Goal: Find specific page/section: Find specific page/section

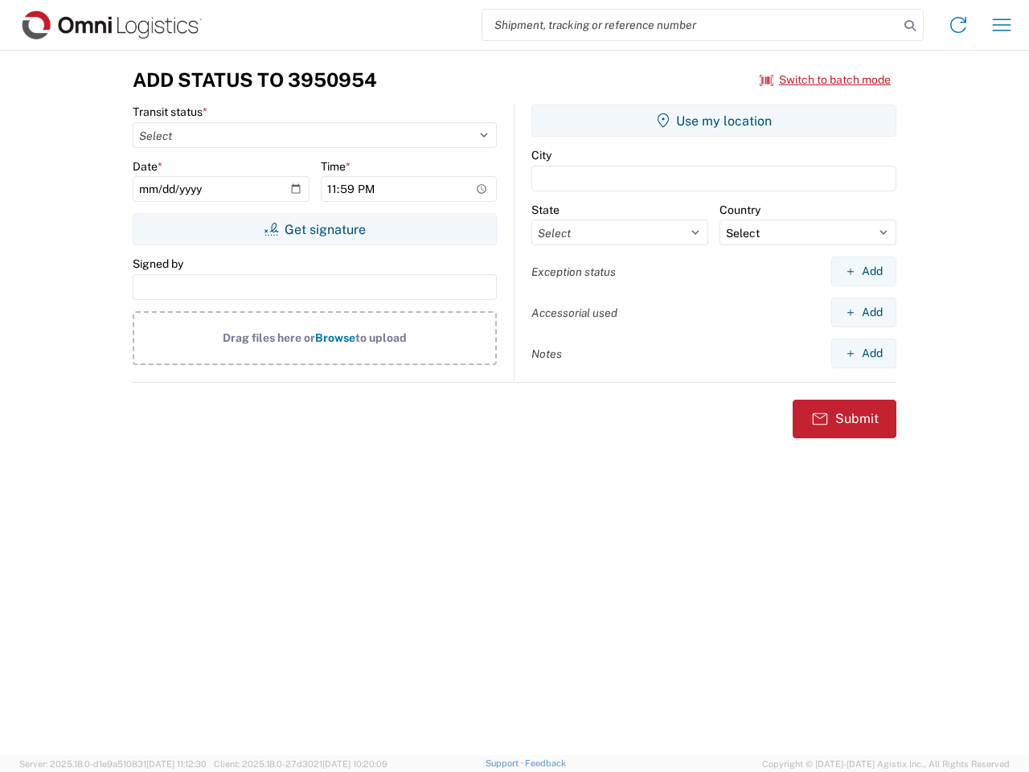
click at [691, 25] on input "search" at bounding box center [690, 25] width 417 height 31
click at [910, 26] on icon at bounding box center [910, 25] width 23 height 23
click at [958, 25] on icon at bounding box center [959, 25] width 26 height 26
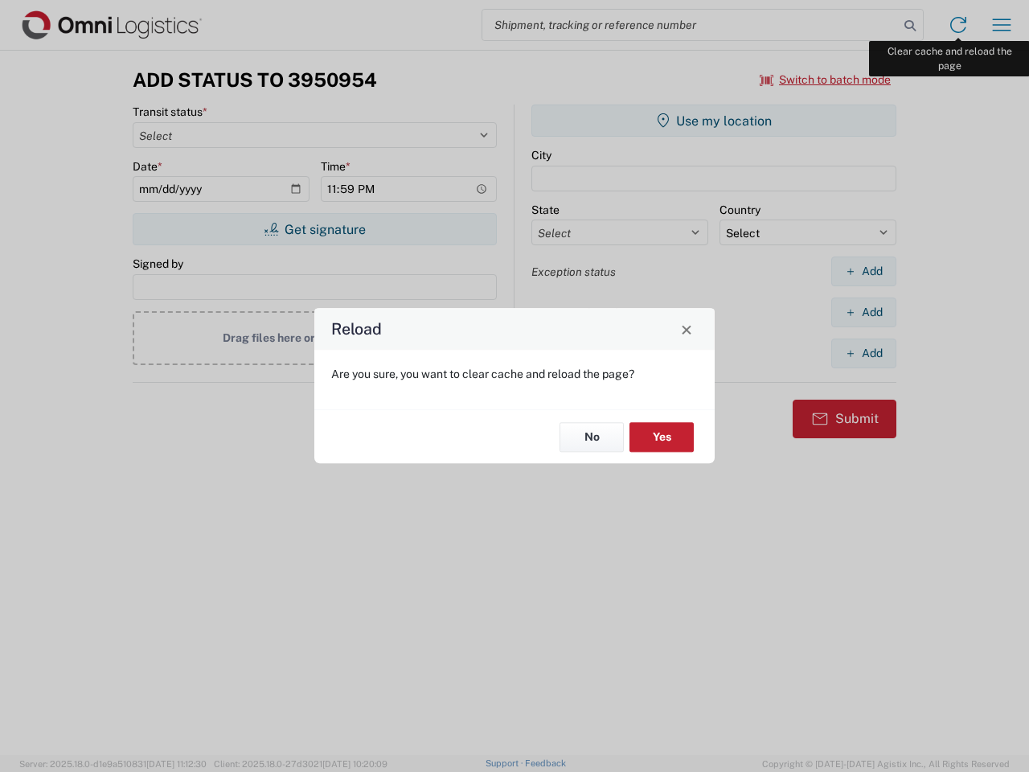
click at [1002, 25] on div "Reload Are you sure, you want to clear cache and reload the page? No Yes" at bounding box center [514, 386] width 1029 height 772
click at [826, 80] on div "Reload Are you sure, you want to clear cache and reload the page? No Yes" at bounding box center [514, 386] width 1029 height 772
click at [314, 229] on div "Reload Are you sure, you want to clear cache and reload the page? No Yes" at bounding box center [514, 386] width 1029 height 772
click at [714, 121] on div "Reload Are you sure, you want to clear cache and reload the page? No Yes" at bounding box center [514, 386] width 1029 height 772
click at [864, 271] on div "Reload Are you sure, you want to clear cache and reload the page? No Yes" at bounding box center [514, 386] width 1029 height 772
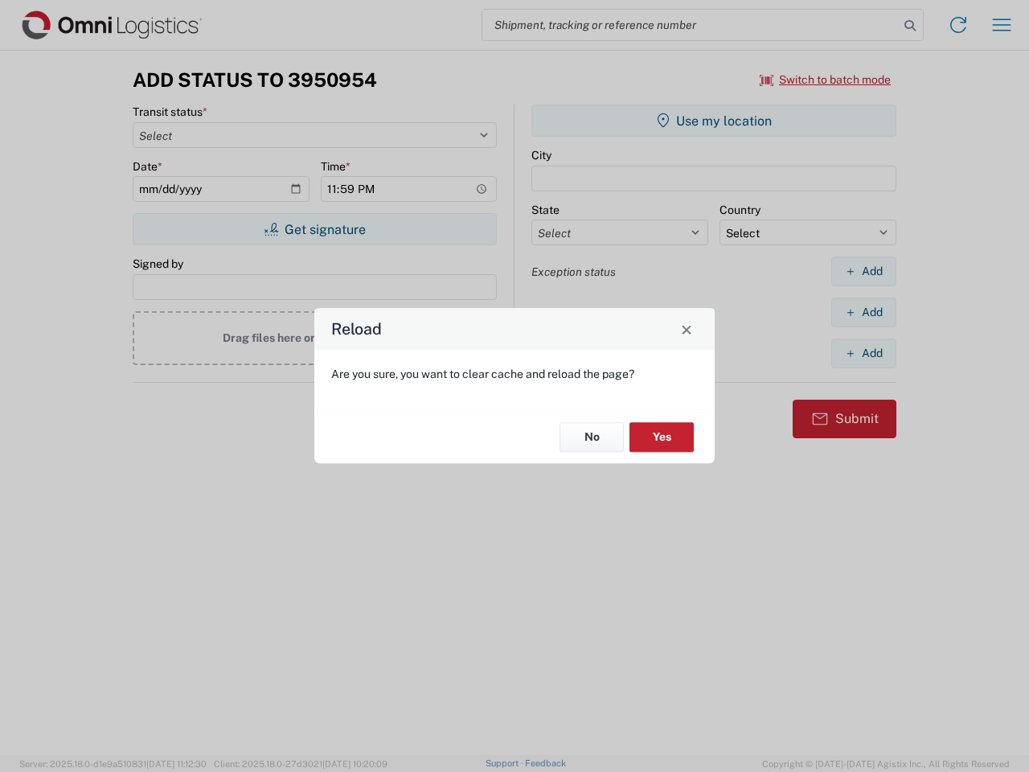
click at [864, 312] on div "Reload Are you sure, you want to clear cache and reload the page? No Yes" at bounding box center [514, 386] width 1029 height 772
click at [864, 353] on div "Reload Are you sure, you want to clear cache and reload the page? No Yes" at bounding box center [514, 386] width 1029 height 772
